Goal: Use online tool/utility

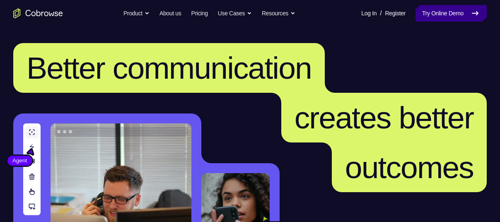
click at [440, 14] on link "Try Online Demo" at bounding box center [451, 13] width 71 height 17
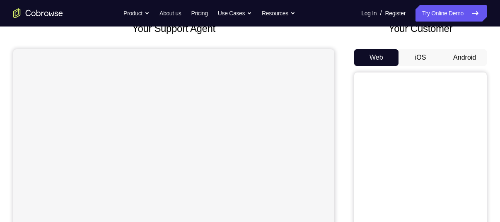
scroll to position [59, 0]
click at [467, 56] on button "Android" at bounding box center [464, 57] width 44 height 17
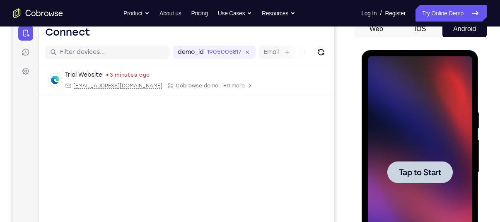
scroll to position [0, 0]
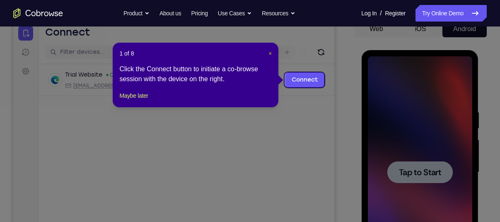
drag, startPoint x: 270, startPoint y: 53, endPoint x: 268, endPoint y: 37, distance: 15.9
click at [270, 53] on span "×" at bounding box center [269, 53] width 3 height 7
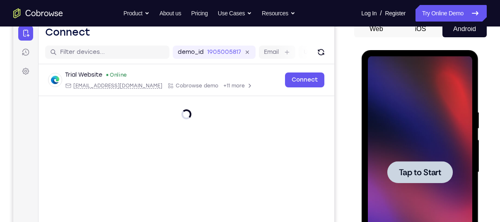
click at [414, 172] on span "Tap to Start" at bounding box center [420, 172] width 42 height 8
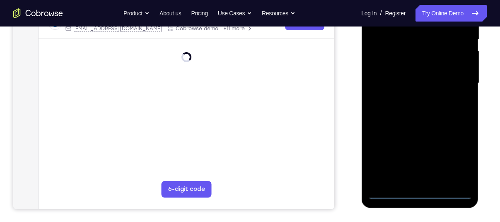
scroll to position [176, 0]
click at [420, 188] on div at bounding box center [419, 83] width 104 height 232
click at [421, 189] on div at bounding box center [419, 83] width 104 height 232
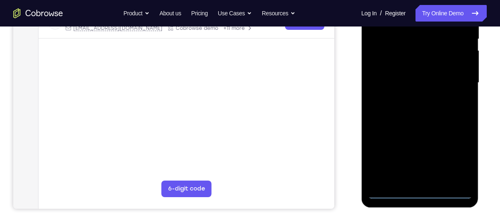
click at [421, 189] on div at bounding box center [419, 83] width 104 height 232
click at [417, 191] on div at bounding box center [419, 83] width 104 height 232
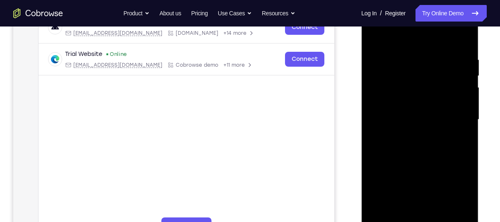
scroll to position [140, 0]
click at [451, 190] on div at bounding box center [419, 119] width 104 height 232
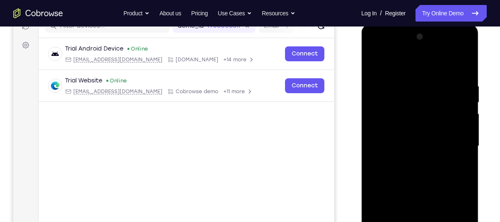
scroll to position [113, 0]
click at [385, 48] on div at bounding box center [419, 147] width 104 height 232
click at [397, 98] on div at bounding box center [419, 147] width 104 height 232
click at [413, 162] on div at bounding box center [419, 147] width 104 height 232
click at [419, 164] on div at bounding box center [419, 147] width 104 height 232
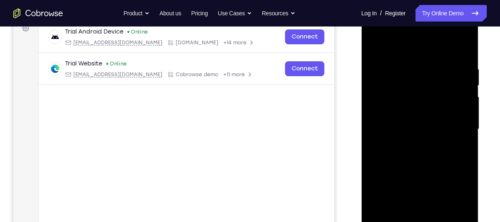
scroll to position [128, 0]
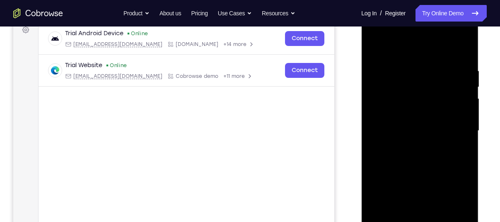
click at [373, 34] on div at bounding box center [419, 131] width 104 height 232
click at [429, 81] on div at bounding box center [419, 131] width 104 height 232
drag, startPoint x: 400, startPoint y: 32, endPoint x: 413, endPoint y: 39, distance: 14.6
click at [413, 39] on div at bounding box center [419, 131] width 104 height 232
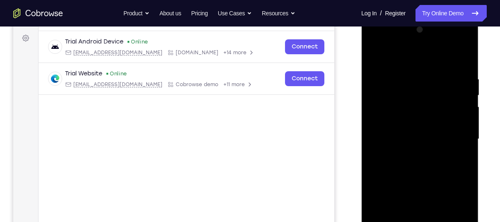
drag, startPoint x: 404, startPoint y: 39, endPoint x: 422, endPoint y: 41, distance: 17.9
click at [422, 41] on div at bounding box center [419, 139] width 104 height 232
drag, startPoint x: 74, startPoint y: 12, endPoint x: 248, endPoint y: 137, distance: 214.1
click at [248, 137] on main "demo_id 1905005817 1905005817 Email User ID Device ID Device name 6-digit code …" at bounding box center [187, 146] width 296 height 278
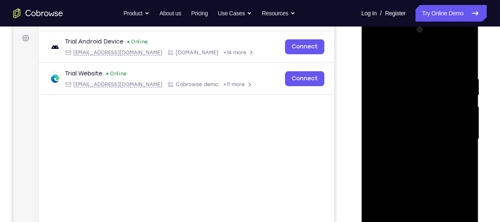
click at [404, 39] on div at bounding box center [419, 139] width 104 height 232
drag, startPoint x: 56, startPoint y: 10, endPoint x: 199, endPoint y: 126, distance: 183.8
click at [199, 126] on div "Trial Android Device Online [EMAIL_ADDRESS][DOMAIN_NAME] [DOMAIN_NAME] +14 more…" at bounding box center [187, 83] width 296 height 104
click at [408, 54] on div at bounding box center [419, 139] width 104 height 232
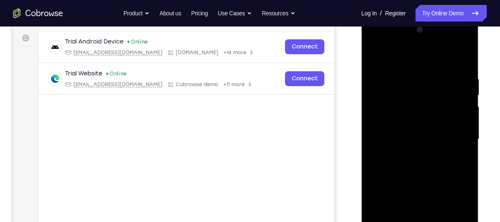
drag, startPoint x: 431, startPoint y: 143, endPoint x: 439, endPoint y: 108, distance: 35.7
click at [439, 108] on div at bounding box center [419, 139] width 104 height 232
drag, startPoint x: 417, startPoint y: 176, endPoint x: 426, endPoint y: 120, distance: 56.7
click at [426, 120] on div at bounding box center [419, 139] width 104 height 232
drag, startPoint x: 418, startPoint y: 179, endPoint x: 430, endPoint y: 118, distance: 62.8
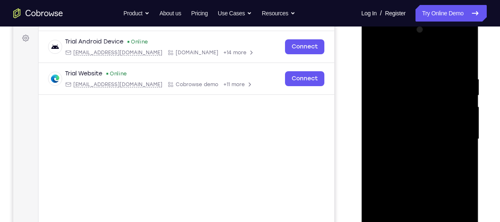
click at [430, 118] on div at bounding box center [419, 139] width 104 height 232
click at [418, 143] on div at bounding box center [419, 139] width 104 height 232
click at [428, 73] on div at bounding box center [419, 139] width 104 height 232
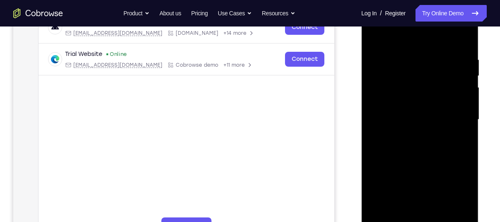
scroll to position [140, 0]
click at [462, 38] on div at bounding box center [419, 119] width 104 height 232
click at [422, 111] on div at bounding box center [419, 119] width 104 height 232
click at [461, 121] on div at bounding box center [419, 119] width 104 height 232
click at [411, 114] on div at bounding box center [419, 119] width 104 height 232
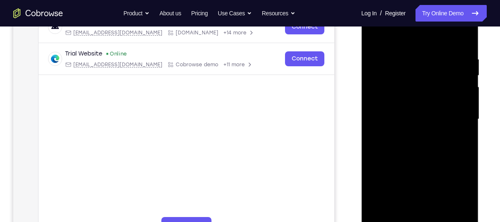
click at [462, 134] on div at bounding box center [419, 119] width 104 height 232
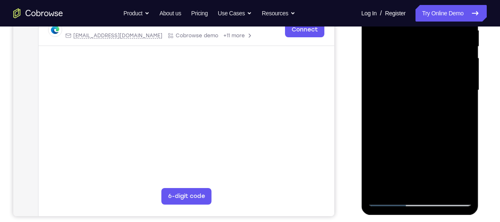
scroll to position [173, 0]
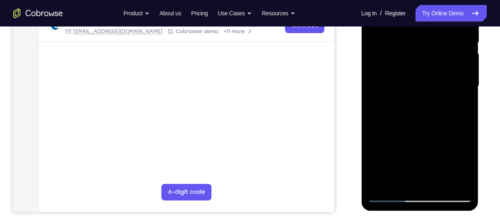
click at [401, 179] on div at bounding box center [419, 86] width 104 height 232
click at [372, 192] on div at bounding box center [419, 86] width 104 height 232
click at [389, 87] on div at bounding box center [419, 86] width 104 height 232
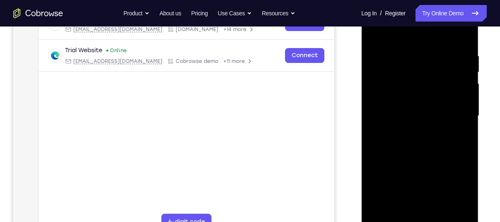
scroll to position [105, 0]
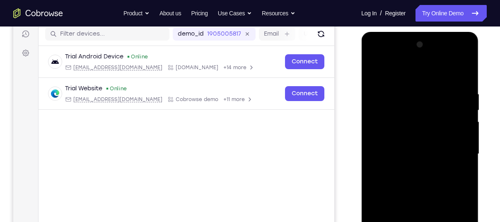
click at [371, 55] on div at bounding box center [419, 154] width 104 height 232
click at [455, 151] on div at bounding box center [419, 154] width 104 height 232
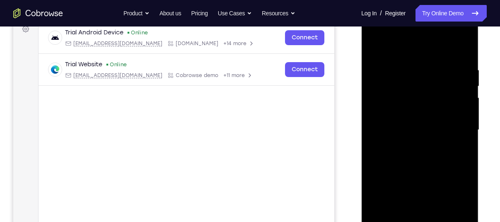
click at [411, 144] on div at bounding box center [419, 130] width 104 height 232
click at [404, 116] on div at bounding box center [419, 130] width 104 height 232
click at [406, 113] on div at bounding box center [419, 130] width 104 height 232
click at [418, 126] on div at bounding box center [419, 130] width 104 height 232
drag, startPoint x: 431, startPoint y: 45, endPoint x: 322, endPoint y: 47, distance: 109.4
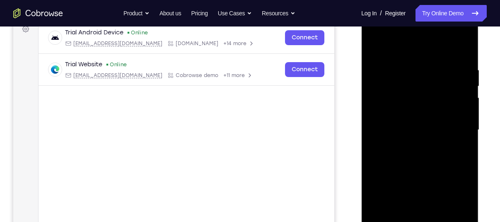
click at [361, 47] on html "Online web based iOS Simulators and Android Emulators. Run iPhone, iPad, Mobile…" at bounding box center [420, 132] width 118 height 249
click at [420, 165] on div at bounding box center [419, 130] width 104 height 232
click at [465, 44] on div at bounding box center [419, 130] width 104 height 232
click at [375, 44] on div at bounding box center [419, 130] width 104 height 232
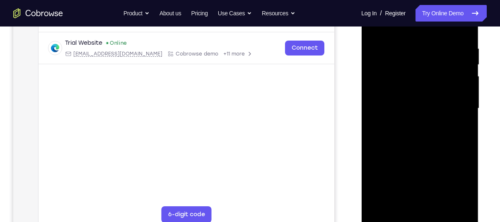
scroll to position [151, 0]
click at [400, 203] on div at bounding box center [419, 108] width 104 height 232
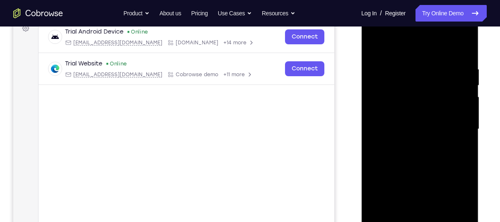
scroll to position [130, 0]
click at [412, 43] on div at bounding box center [419, 130] width 104 height 232
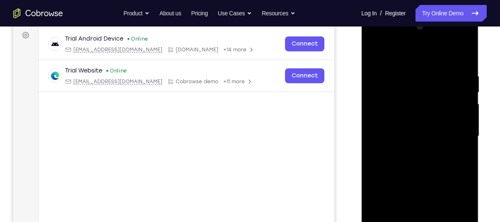
click at [450, 50] on div at bounding box center [419, 136] width 104 height 232
click at [461, 49] on div at bounding box center [419, 136] width 104 height 232
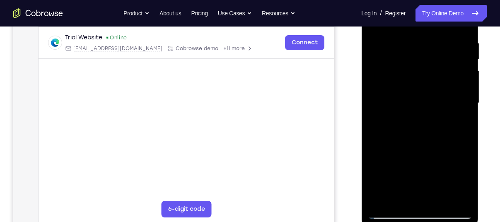
scroll to position [157, 0]
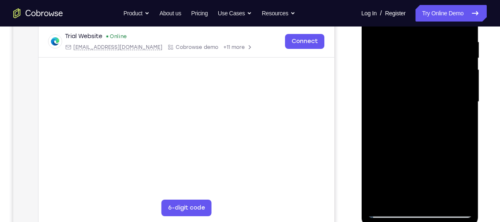
click at [420, 211] on div at bounding box center [419, 102] width 104 height 232
